Goal: Information Seeking & Learning: Check status

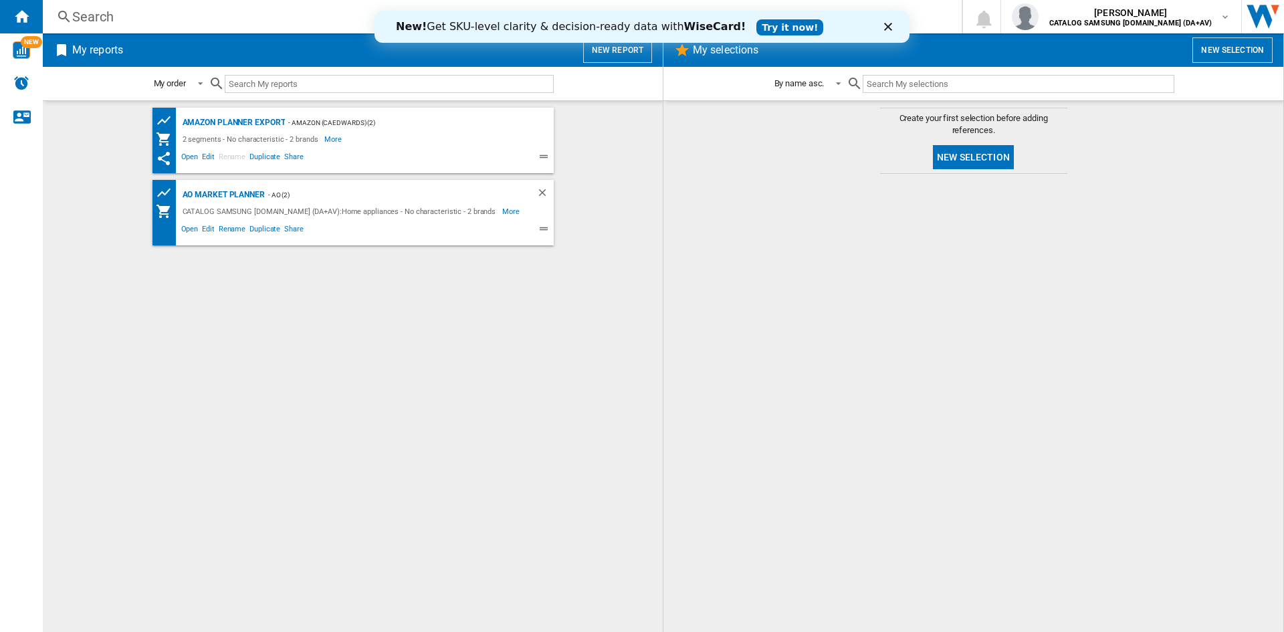
click at [296, 18] on div "Search" at bounding box center [499, 16] width 854 height 19
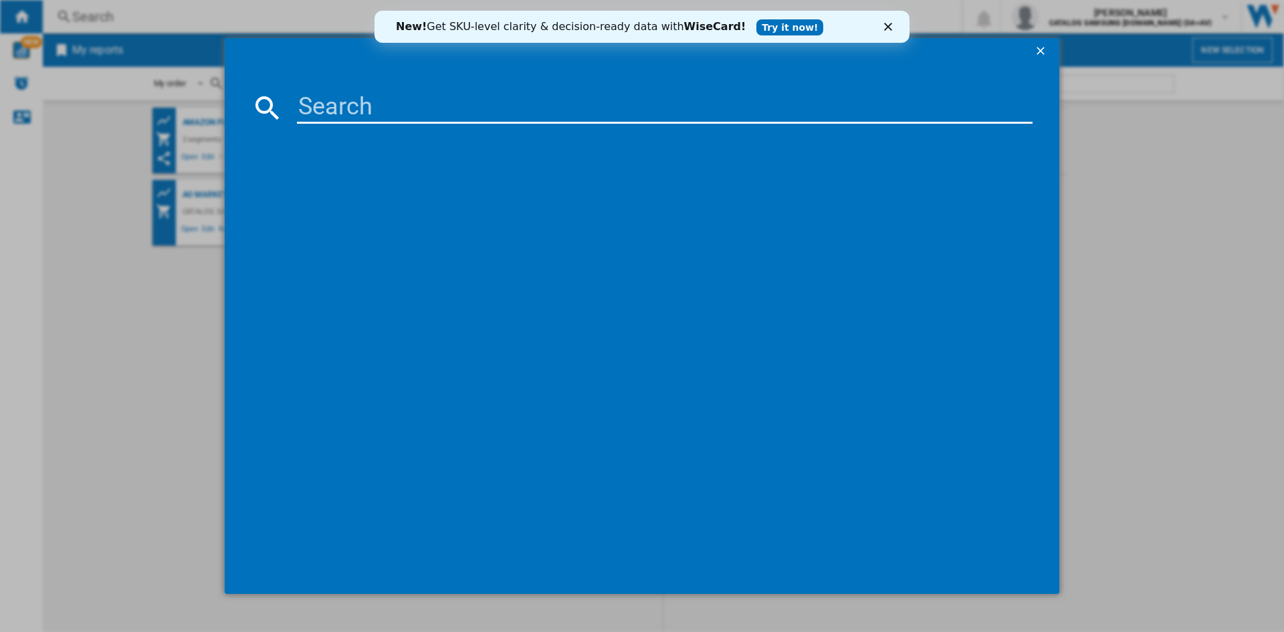
click at [451, 111] on input at bounding box center [664, 108] width 735 height 32
paste input "DV80CGC0B0AEEU"
type input "DV80CGC0B0AEEU"
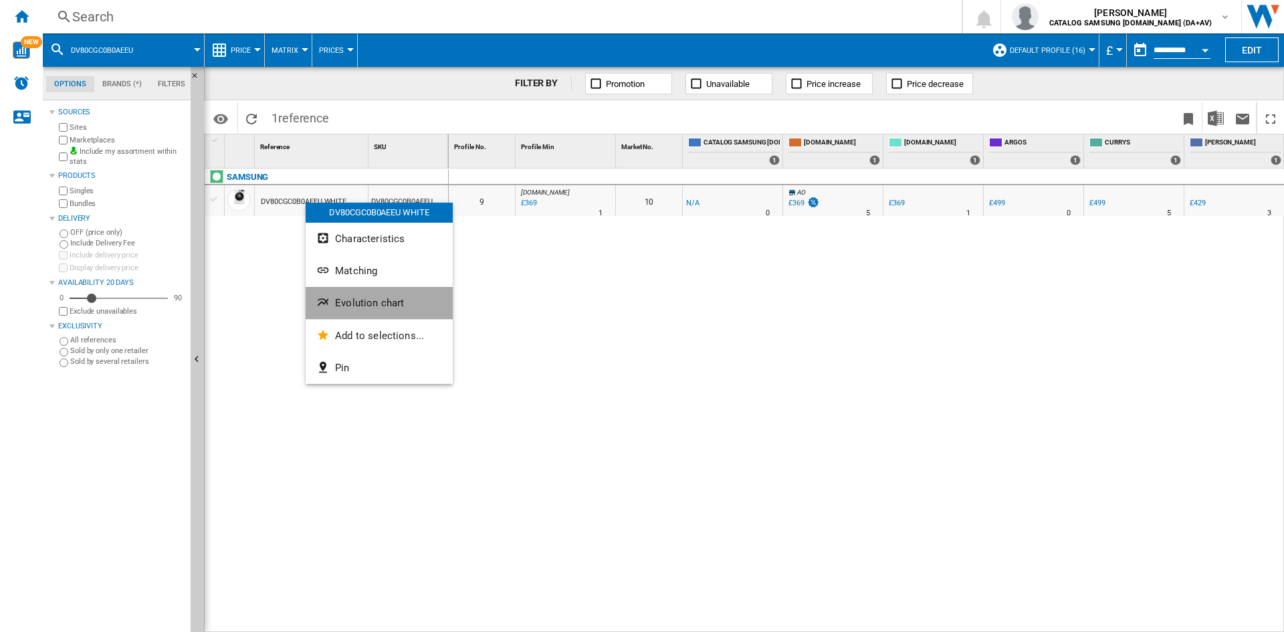
click at [381, 292] on button "Evolution chart" at bounding box center [379, 303] width 147 height 32
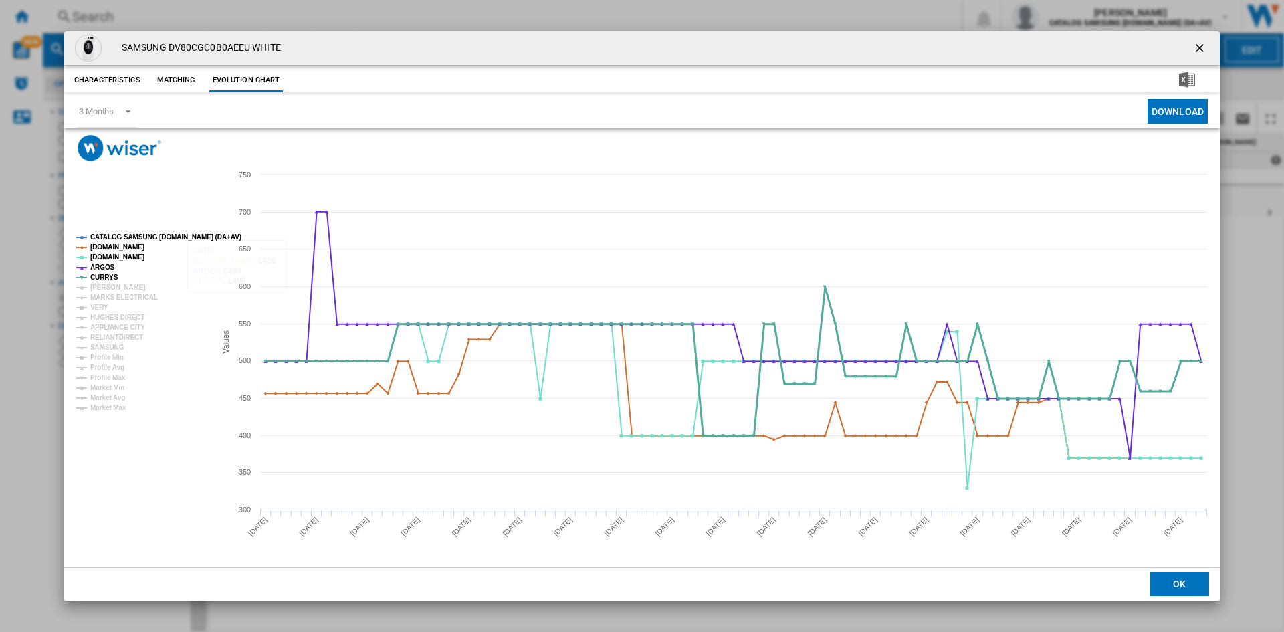
click at [108, 281] on tspan "CURRYS" at bounding box center [104, 276] width 28 height 7
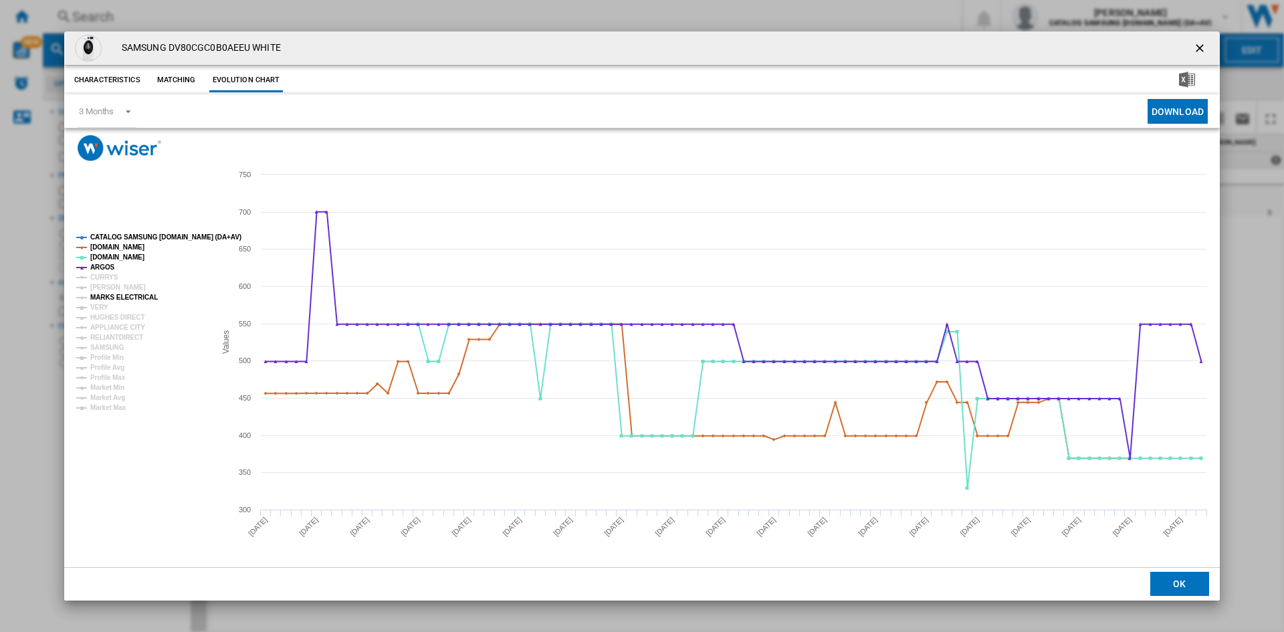
click at [126, 299] on tspan "MARKS ELECTRICAL" at bounding box center [124, 297] width 68 height 7
click at [106, 284] on tspan "[PERSON_NAME]" at bounding box center [117, 286] width 55 height 7
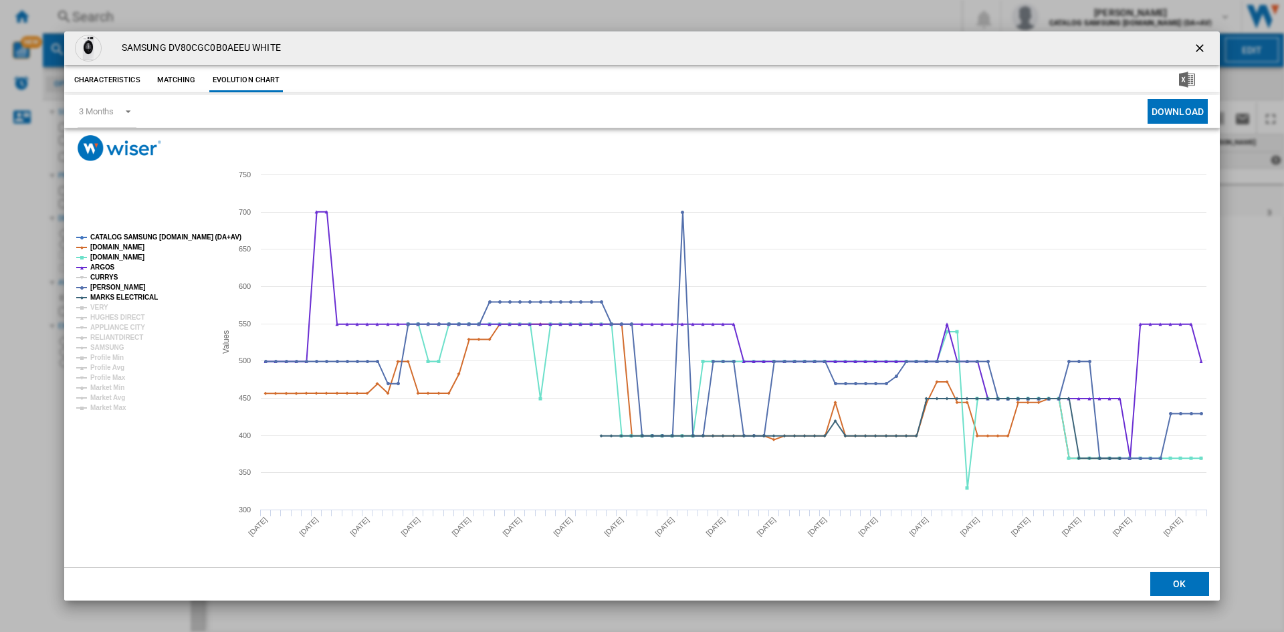
click at [98, 273] on tspan "CURRYS" at bounding box center [104, 276] width 28 height 7
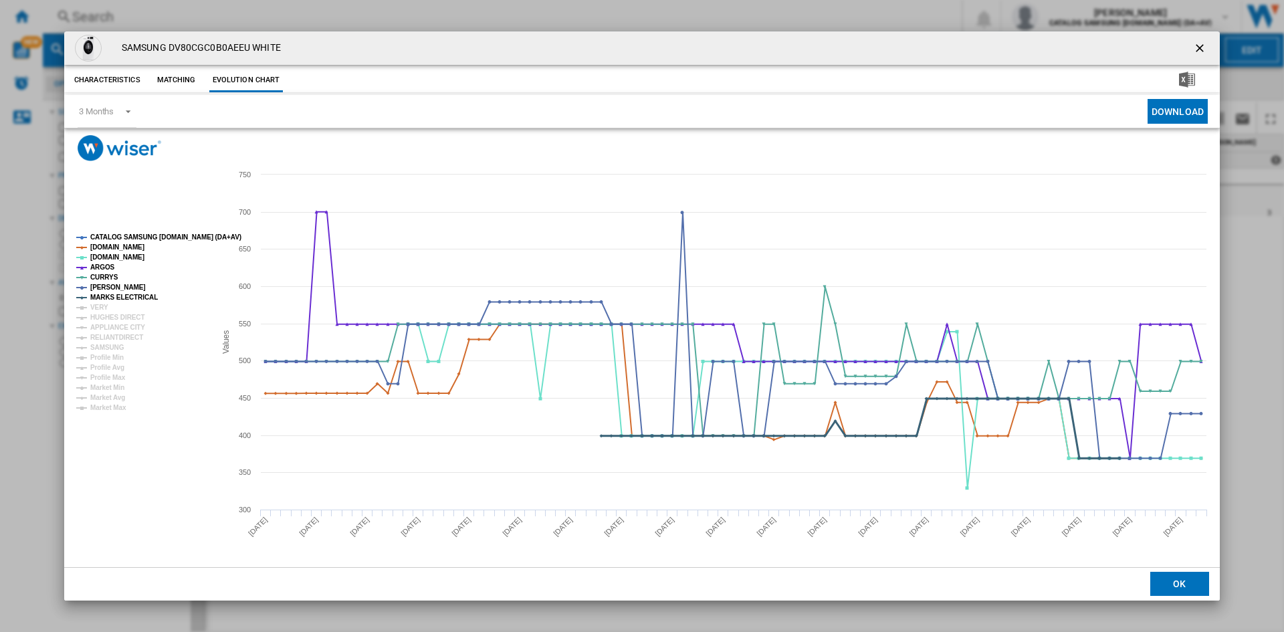
click at [100, 306] on tspan "VERY" at bounding box center [99, 307] width 18 height 7
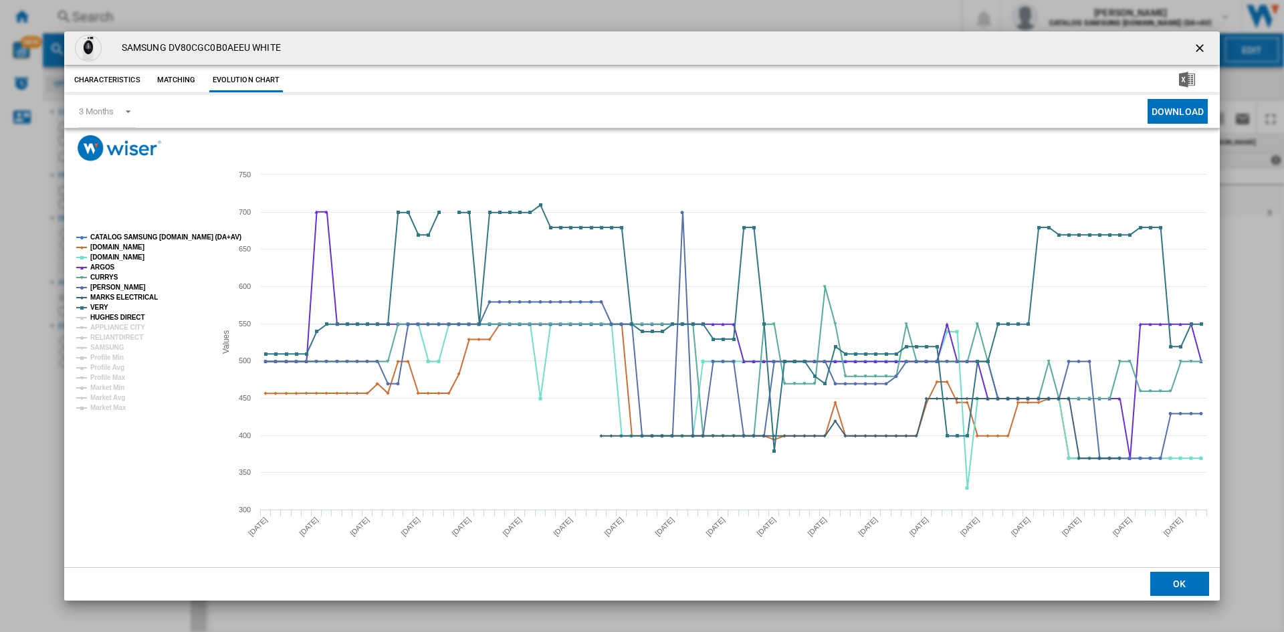
click at [117, 316] on tspan "HUGHES DIRECT" at bounding box center [117, 317] width 54 height 7
click at [123, 327] on tspan "APPLIANCE CITY" at bounding box center [117, 327] width 55 height 7
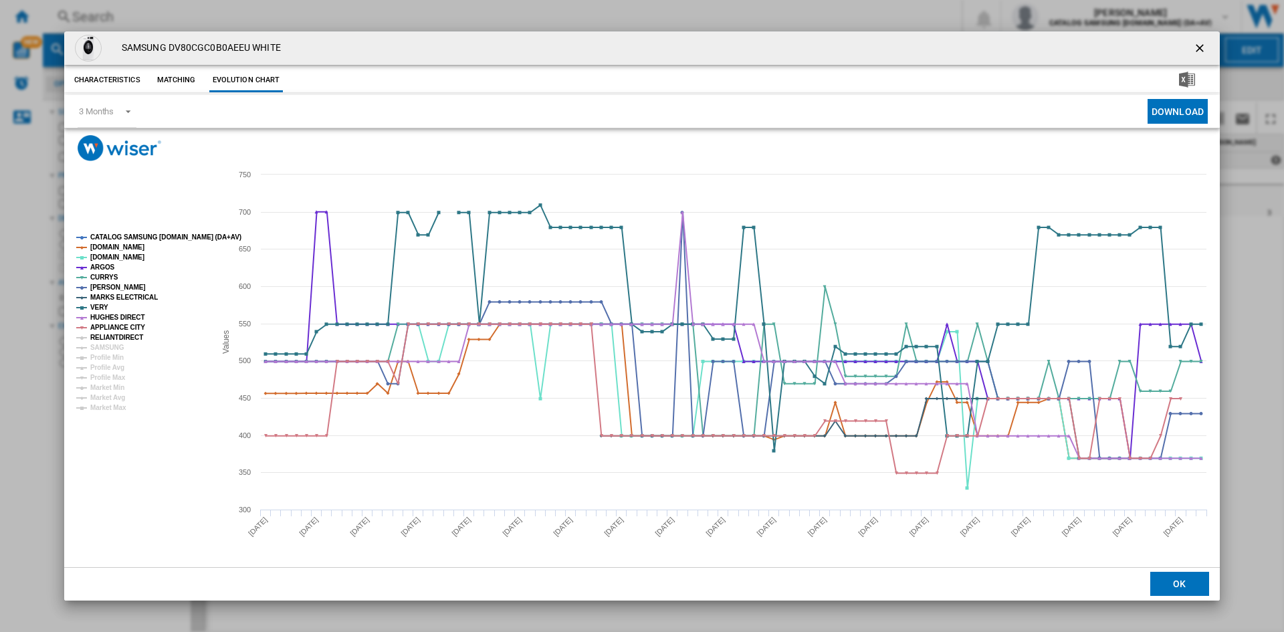
click at [124, 334] on tspan "RELIANTDIRECT" at bounding box center [116, 337] width 53 height 7
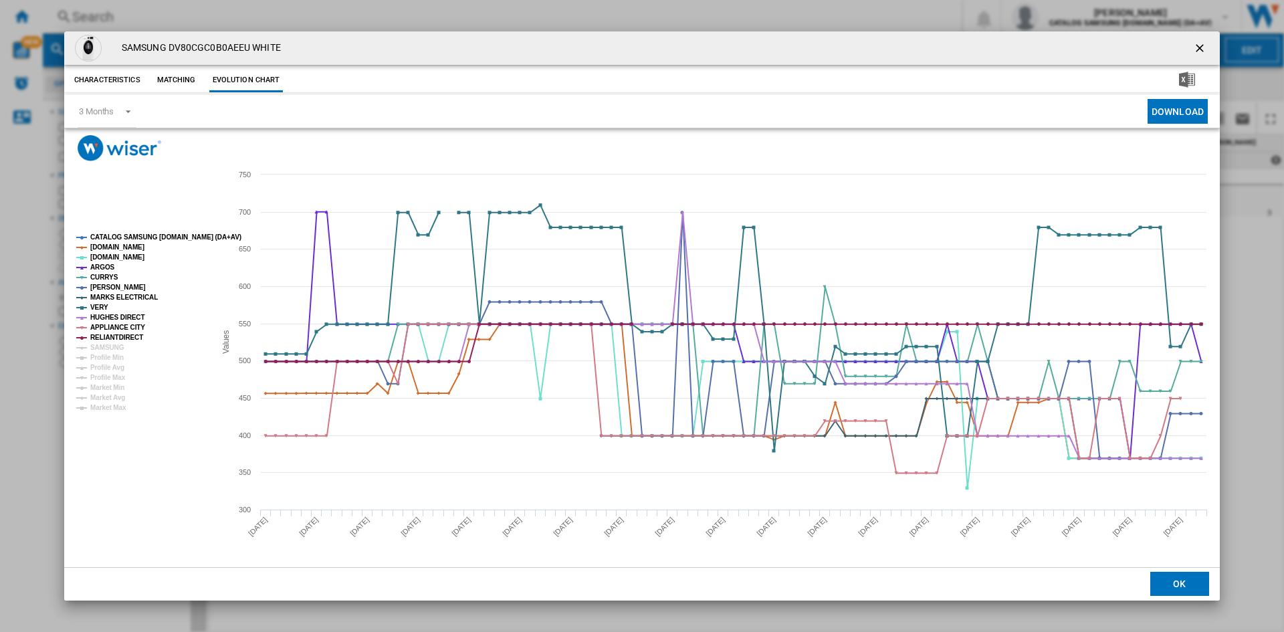
click at [117, 341] on tspan "RELIANTDIRECT" at bounding box center [116, 337] width 53 height 7
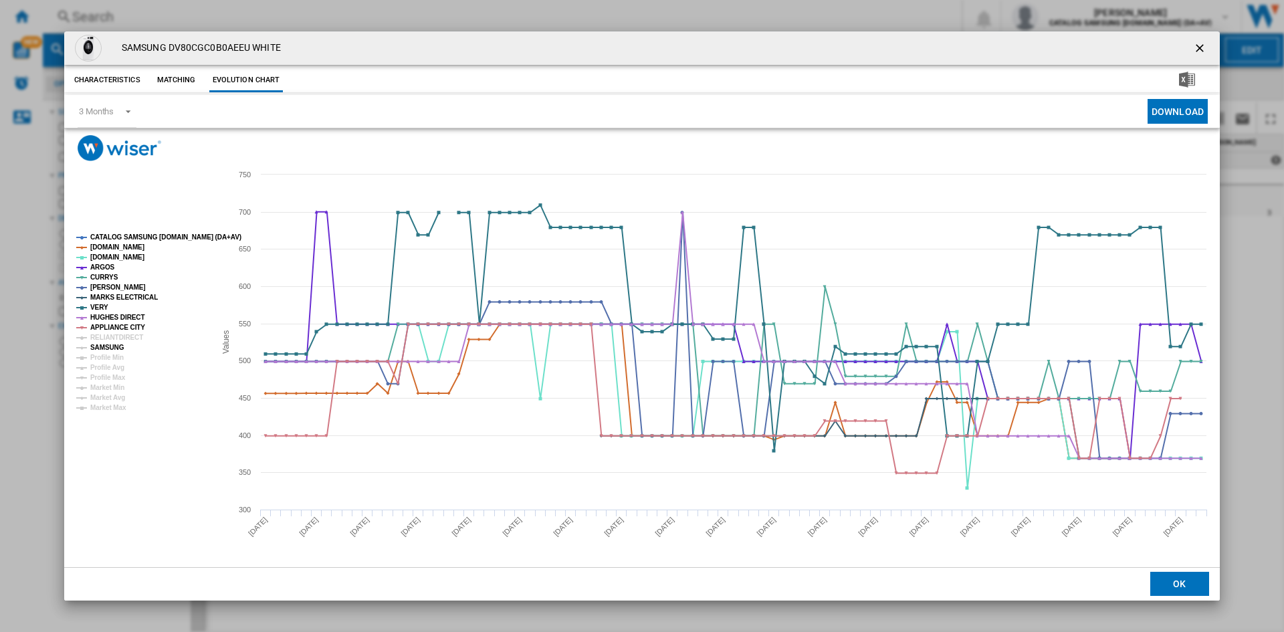
click at [104, 341] on tspan "RELIANTDIRECT" at bounding box center [116, 337] width 53 height 7
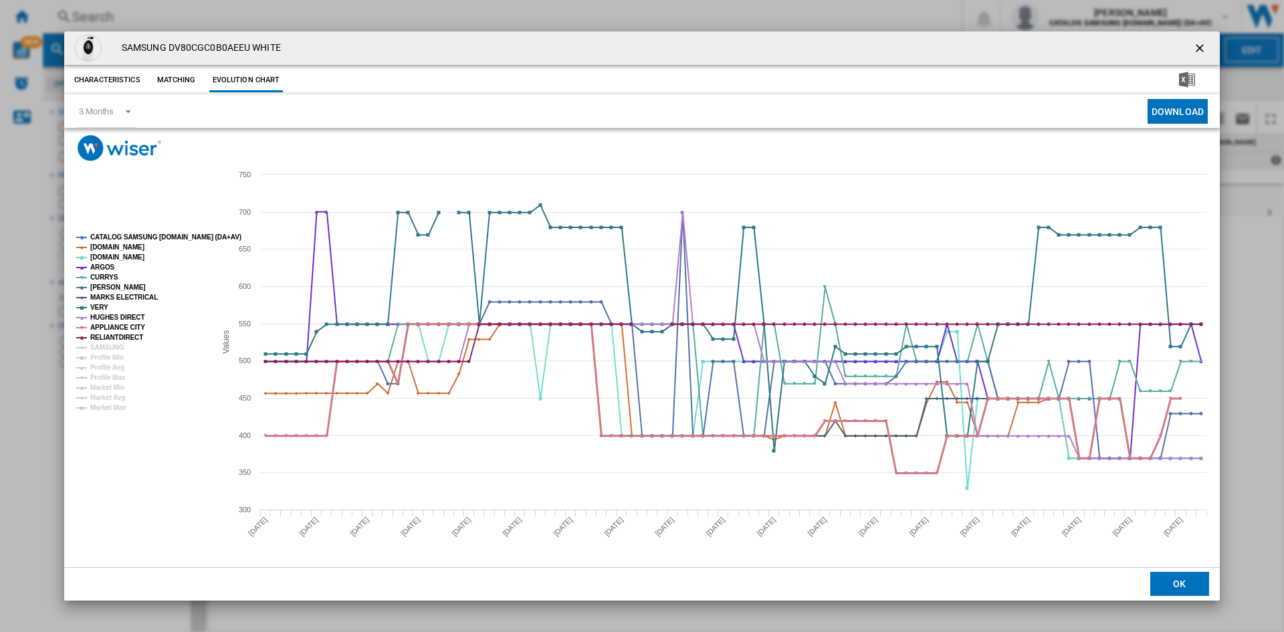
click at [108, 331] on tspan "APPLIANCE CITY" at bounding box center [117, 327] width 55 height 7
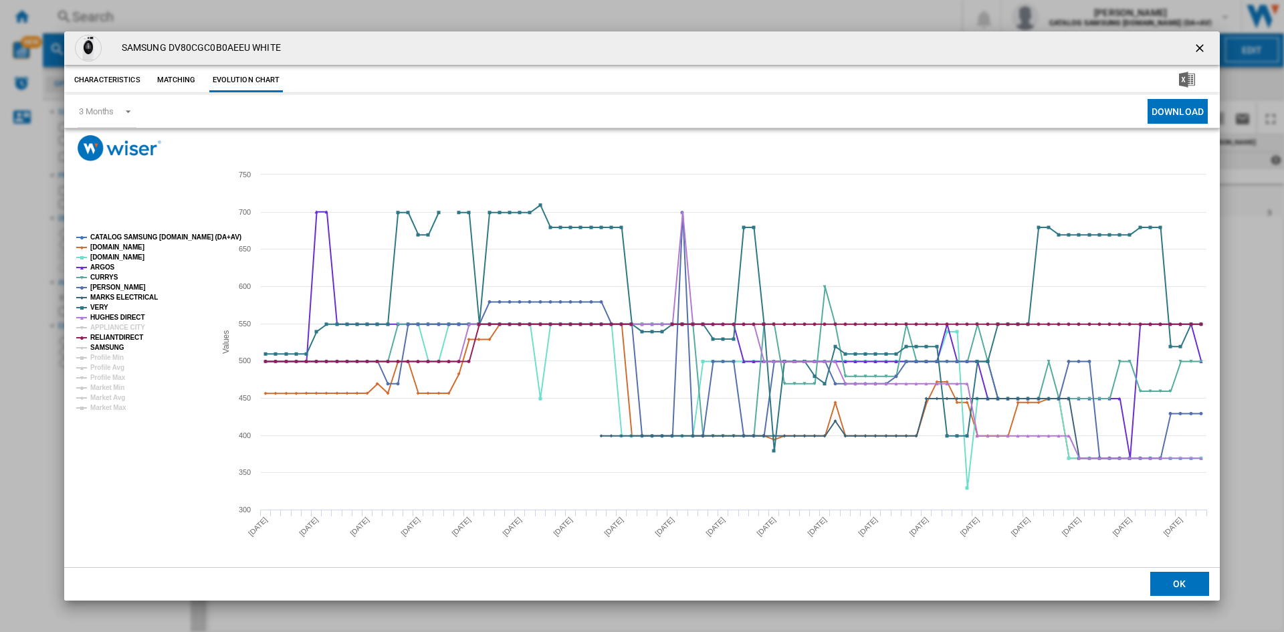
click at [110, 344] on tspan "SAMSUNG" at bounding box center [107, 347] width 34 height 7
click at [112, 324] on tspan "APPLIANCE CITY" at bounding box center [117, 327] width 55 height 7
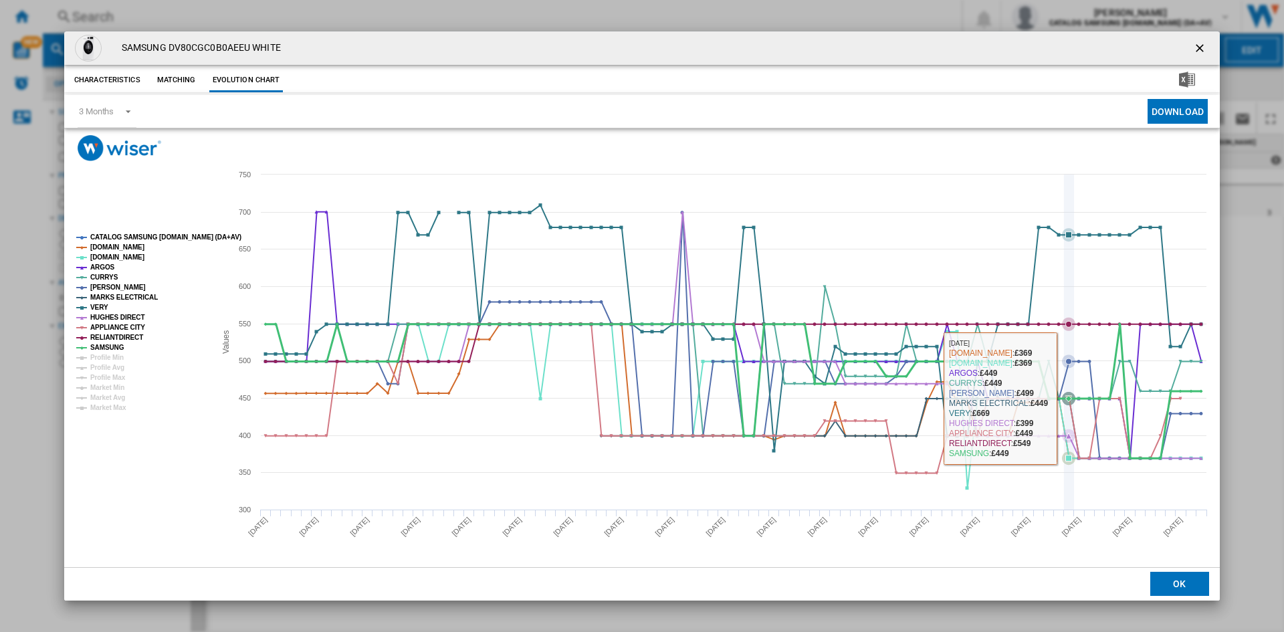
click at [1066, 398] on icon "Product popup" at bounding box center [1068, 398] width 13 height 13
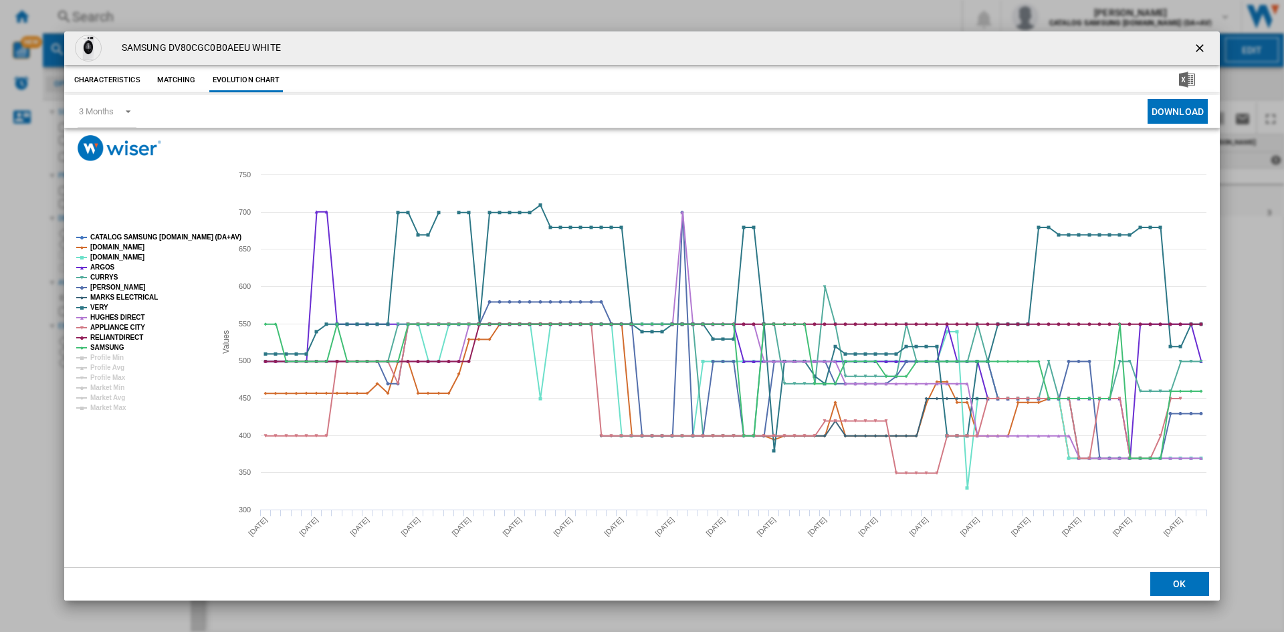
click at [1197, 49] on ng-md-icon "getI18NText('BUTTONS.CLOSE_DIALOG')" at bounding box center [1201, 49] width 16 height 16
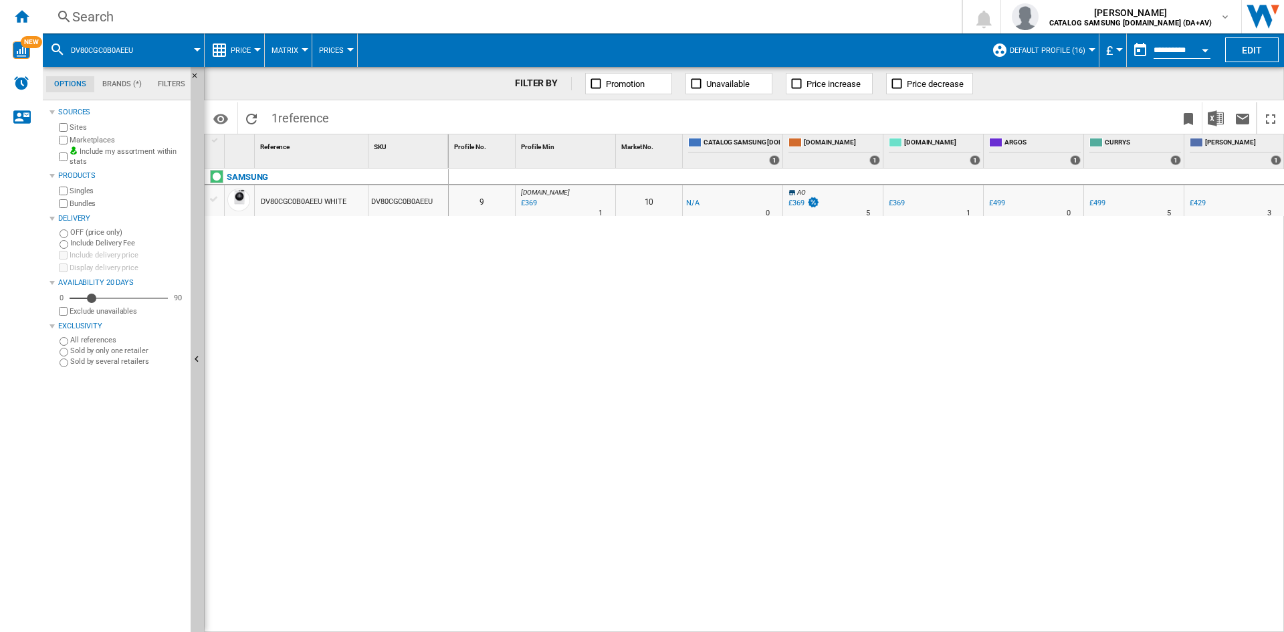
click at [1151, 352] on div "0 0 9 [DOMAIN_NAME] : AO -1.0 % £369 % N/A 1 [DOMAIN_NAME] : AO 10 -1.0 % -£1 %" at bounding box center [867, 400] width 836 height 464
